Goal: Learn about a topic: Learn about a topic

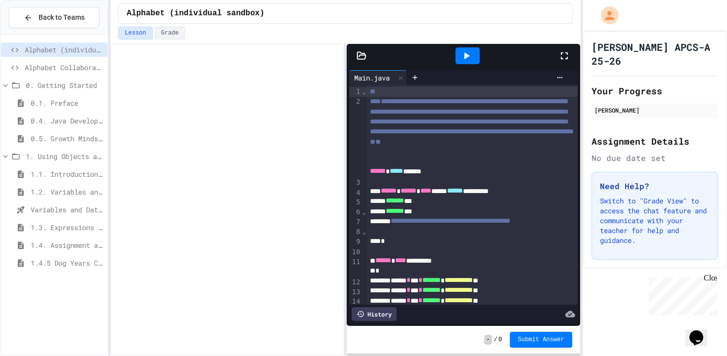
click at [54, 263] on span "1.4.5 Dog Years Coding Challenge" at bounding box center [67, 263] width 73 height 10
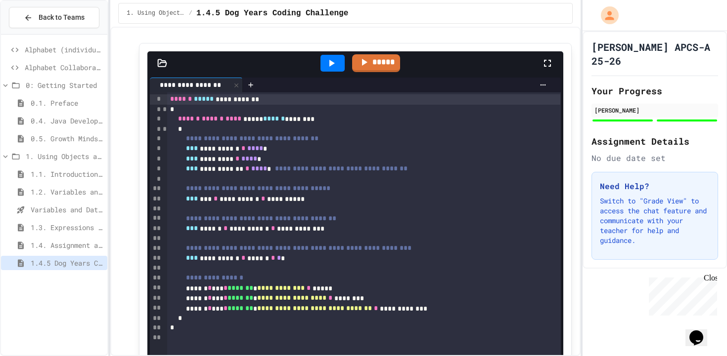
scroll to position [382, 0]
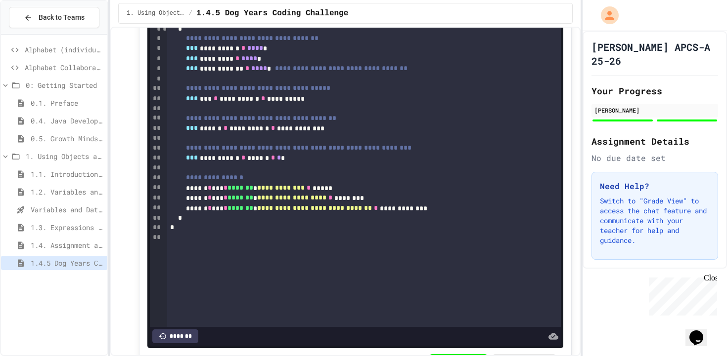
click at [278, 214] on div "*" at bounding box center [363, 219] width 393 height 10
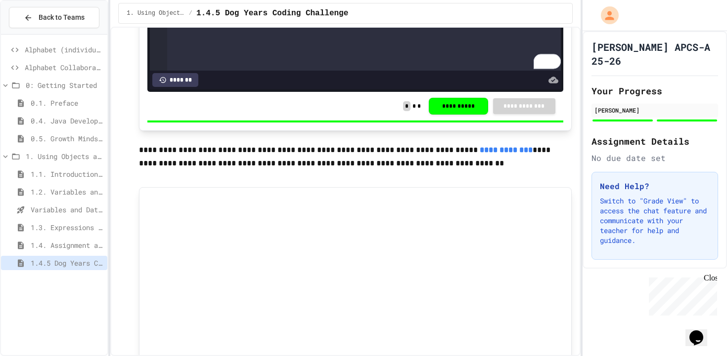
scroll to position [697, 0]
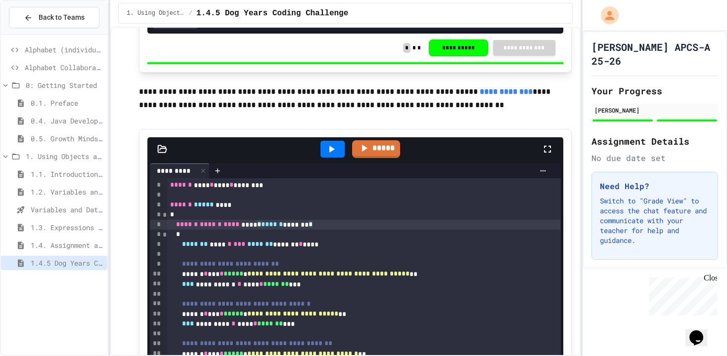
click at [284, 230] on div "****** ****** **** **** * ****** ******* *" at bounding box center [363, 225] width 393 height 10
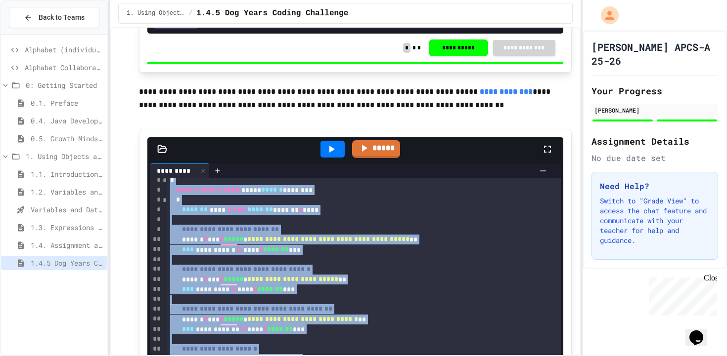
copy div "**********"
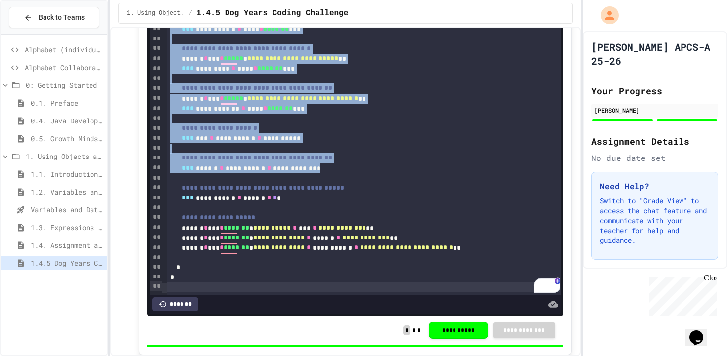
scroll to position [0, 0]
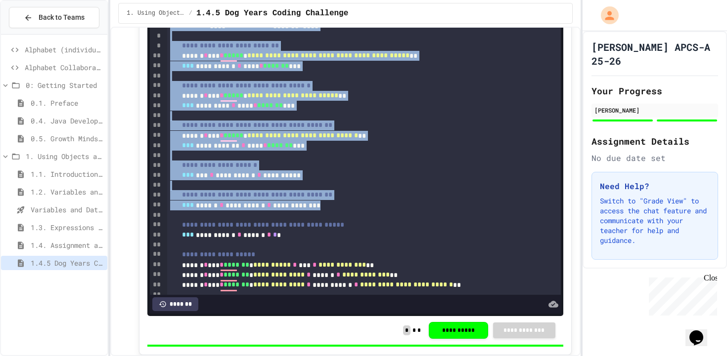
click at [551, 309] on icon at bounding box center [553, 305] width 10 height 10
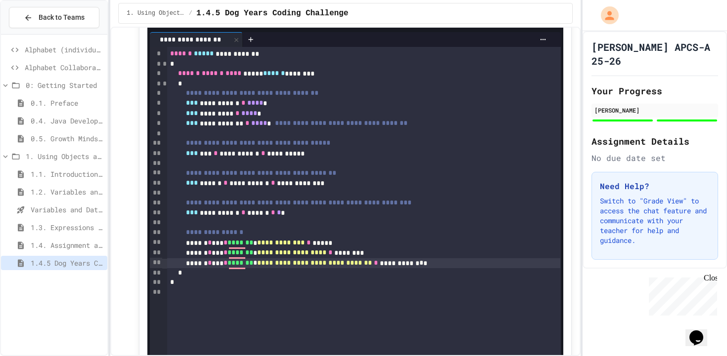
scroll to position [326, 0]
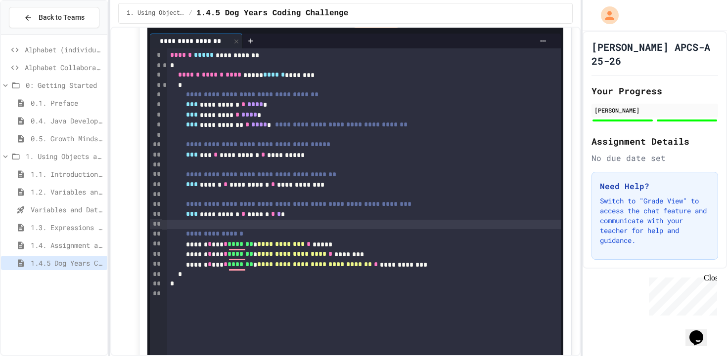
click at [509, 226] on div "To enrich screen reader interactions, please activate Accessibility in Grammarl…" at bounding box center [364, 225] width 394 height 10
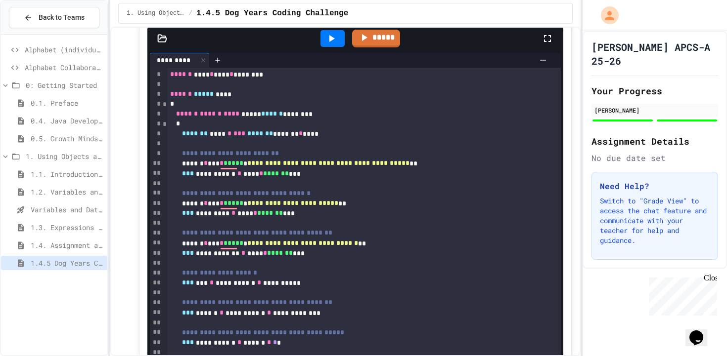
scroll to position [809, 0]
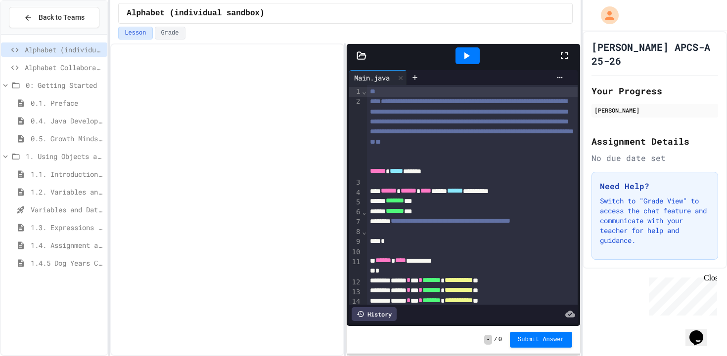
click at [60, 270] on div "1.4.5 Dog Years Coding Challenge" at bounding box center [54, 265] width 106 height 18
click at [62, 266] on span "1.4.5 Dog Years Coding Challenge" at bounding box center [67, 263] width 73 height 10
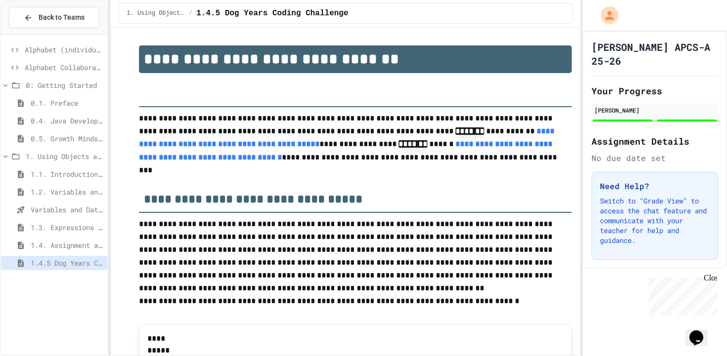
scroll to position [3, 0]
